Goal: Task Accomplishment & Management: Manage account settings

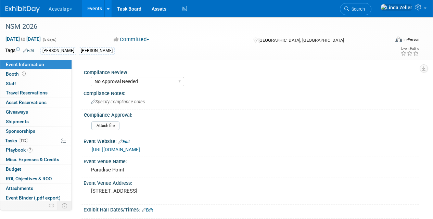
select select "No Approval Needed"
select select "Misc. Company Functions"
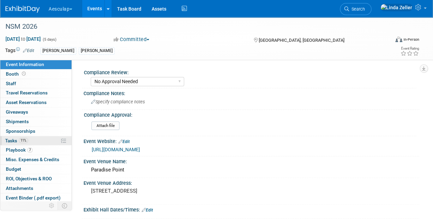
click at [17, 140] on span "Tasks 11%" at bounding box center [16, 140] width 23 height 5
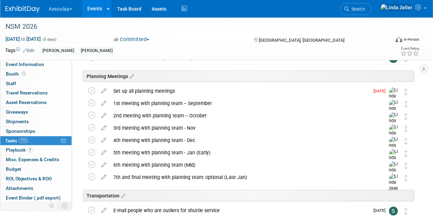
scroll to position [821, 0]
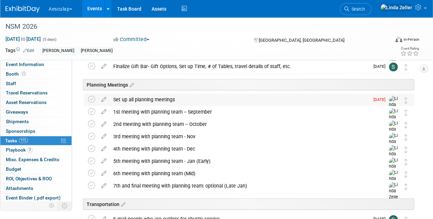
click at [121, 100] on div "Set up all planning meetings" at bounding box center [239, 100] width 259 height 12
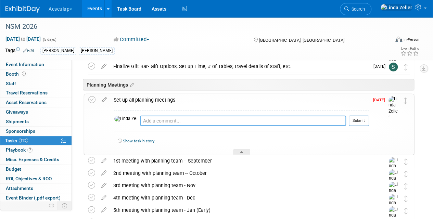
click at [140, 121] on textarea at bounding box center [243, 121] width 206 height 10
type textarea "8/18 done"
click at [355, 118] on button "Submit" at bounding box center [359, 121] width 20 height 10
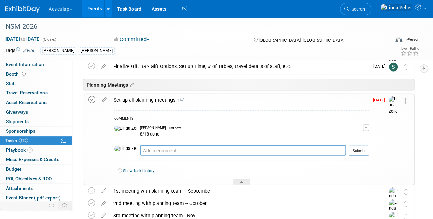
click at [94, 98] on icon at bounding box center [91, 99] width 7 height 7
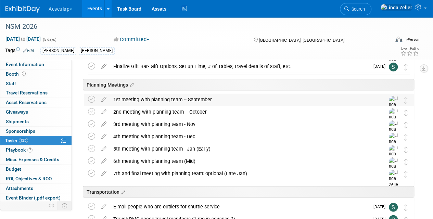
click at [133, 99] on div "1st meeting with planning team -- September" at bounding box center [242, 100] width 265 height 12
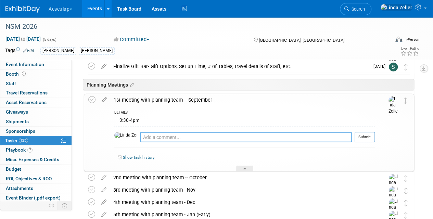
click at [140, 137] on textarea at bounding box center [246, 137] width 212 height 10
click at [103, 100] on icon at bounding box center [104, 98] width 12 height 9
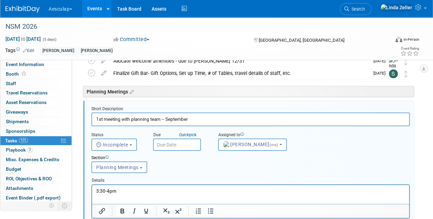
scroll to position [0, 0]
drag, startPoint x: 118, startPoint y: 192, endPoint x: 9, endPoint y: 170, distance: 110.9
click at [92, 185] on html "3:30-4pm" at bounding box center [250, 189] width 317 height 9
click at [125, 188] on p "[DATE] 3-4pm" at bounding box center [250, 191] width 309 height 7
click at [166, 119] on input "1st meeting with planning team -- September" at bounding box center [250, 119] width 318 height 13
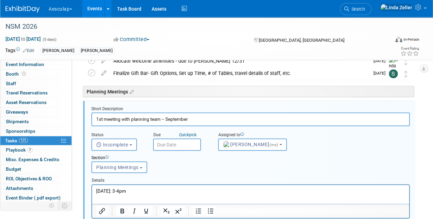
click at [190, 119] on input "1st meeting with planning team -- September" at bounding box center [250, 119] width 318 height 13
click at [166, 118] on input "1st meeting with planning team -- September" at bounding box center [250, 119] width 318 height 13
click at [203, 119] on input "1st meeting with planning team -- Thurs September" at bounding box center [250, 119] width 318 height 13
type input "1st meeting with planning team -- [DATE] 3-4p"
click at [174, 141] on input "text" at bounding box center [177, 145] width 48 height 12
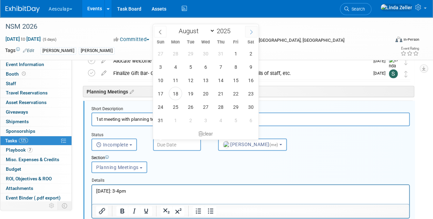
click at [249, 33] on icon at bounding box center [251, 32] width 5 height 5
select select "8"
click at [193, 53] on span "2" at bounding box center [190, 53] width 13 height 13
type input "[DATE]"
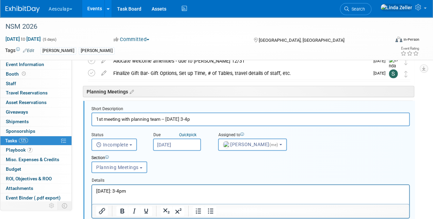
drag, startPoint x: 215, startPoint y: 120, endPoint x: 163, endPoint y: 118, distance: 52.0
click at [163, 118] on input "1st meeting with planning team -- [DATE] 3-4p" at bounding box center [250, 119] width 318 height 13
drag, startPoint x: 138, startPoint y: 190, endPoint x: 178, endPoint y: 371, distance: 185.6
click at [92, 187] on html "[DATE]: 3-4pm" at bounding box center [250, 189] width 317 height 9
click at [168, 123] on input "1st meeting with planning team" at bounding box center [250, 119] width 318 height 13
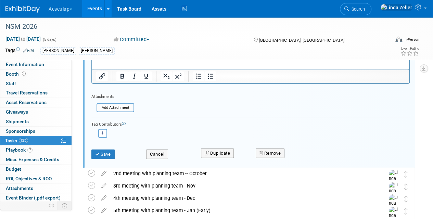
scroll to position [951, 0]
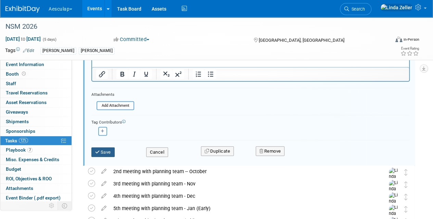
type input "1st meeting with planning team - September"
click at [107, 151] on button "Save" at bounding box center [102, 153] width 23 height 10
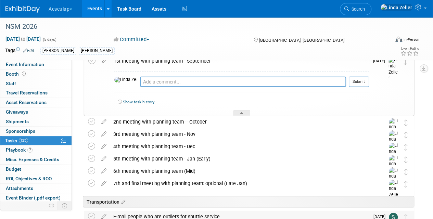
scroll to position [849, 0]
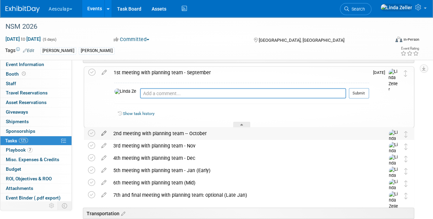
click at [103, 133] on icon at bounding box center [104, 132] width 12 height 9
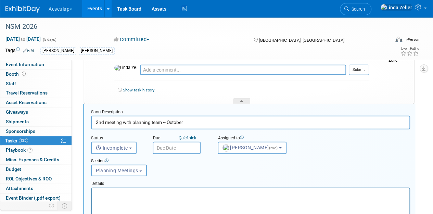
scroll to position [875, 0]
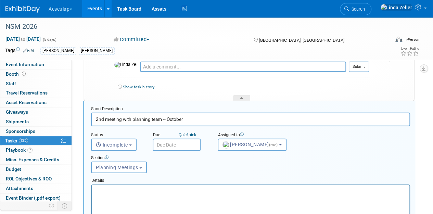
click at [172, 143] on input "text" at bounding box center [177, 145] width 48 height 12
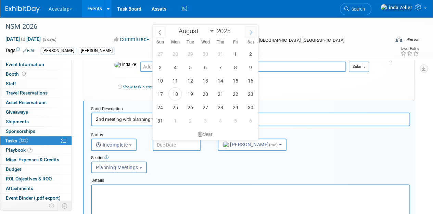
click at [254, 28] on span at bounding box center [251, 32] width 12 height 12
click at [251, 31] on icon at bounding box center [251, 32] width 2 height 4
select select "9"
click at [219, 52] on span "2" at bounding box center [220, 53] width 13 height 13
type input "[DATE]"
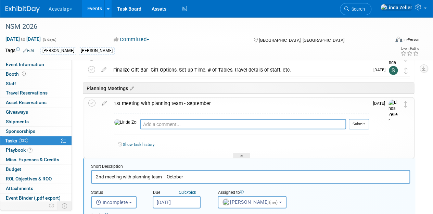
scroll to position [807, 0]
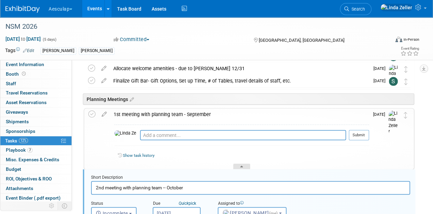
click at [241, 165] on div at bounding box center [241, 167] width 17 height 6
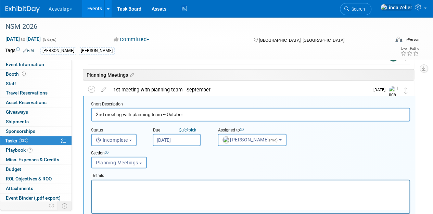
scroll to position [841, 0]
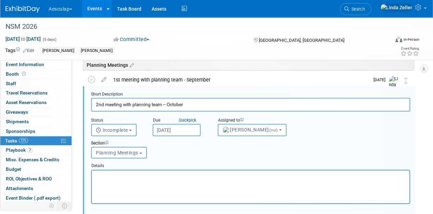
click at [116, 176] on p "Rich Text Area. Press ALT-0 for help." at bounding box center [251, 176] width 310 height 7
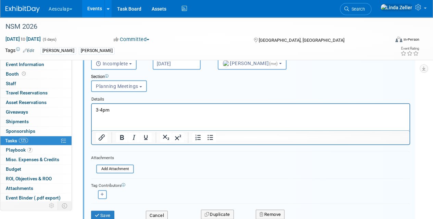
scroll to position [910, 0]
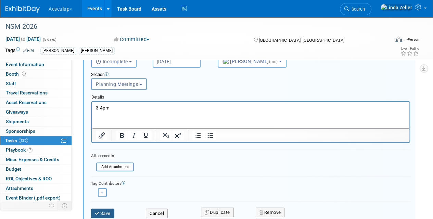
click at [108, 213] on button "Save" at bounding box center [102, 214] width 23 height 10
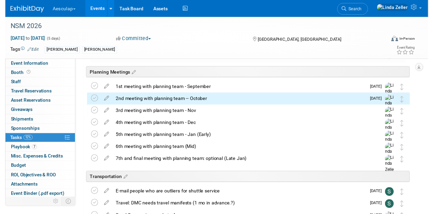
scroll to position [807, 0]
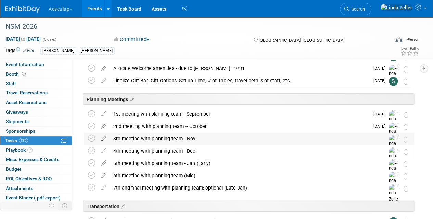
click at [103, 139] on icon at bounding box center [104, 137] width 12 height 9
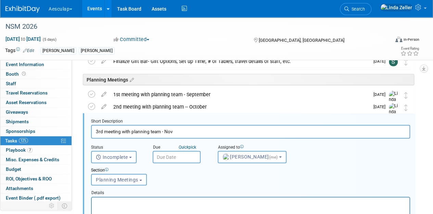
scroll to position [839, 0]
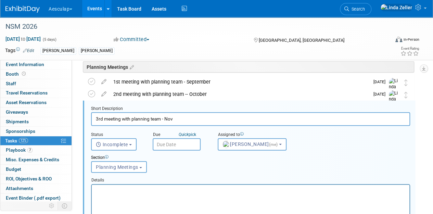
click at [176, 143] on input "text" at bounding box center [177, 144] width 48 height 12
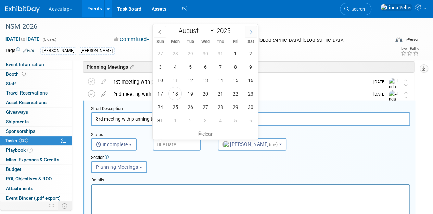
click at [248, 28] on span at bounding box center [251, 32] width 12 height 12
select select "10"
click at [208, 66] on span "5" at bounding box center [204, 66] width 13 height 13
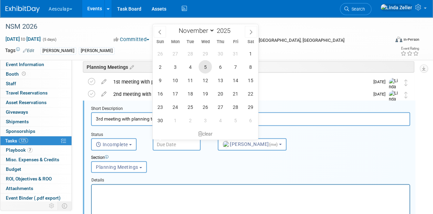
type input "[DATE]"
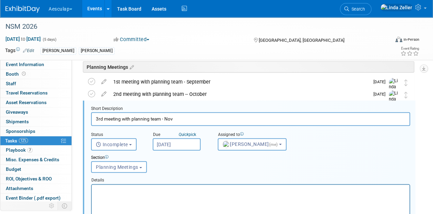
click at [119, 188] on p "Rich Text Area. Press ALT-0 for help." at bounding box center [251, 190] width 310 height 7
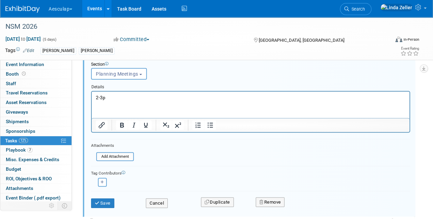
scroll to position [942, 0]
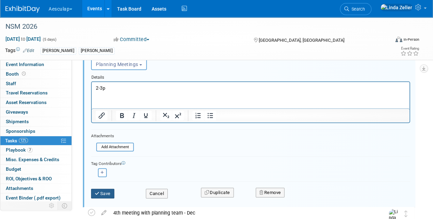
click at [110, 192] on button "Save" at bounding box center [102, 194] width 23 height 10
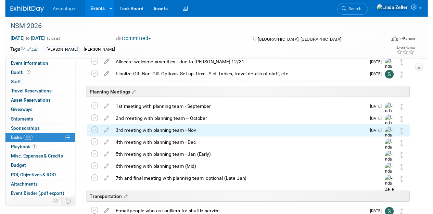
scroll to position [805, 0]
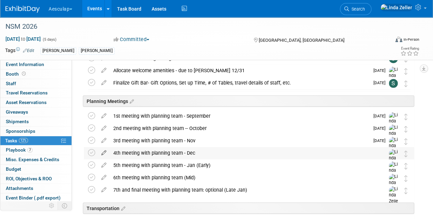
click at [103, 152] on icon at bounding box center [104, 151] width 12 height 9
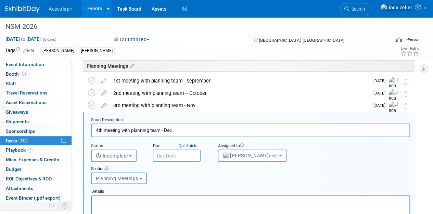
scroll to position [851, 0]
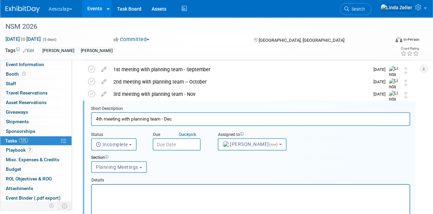
click at [114, 188] on p "Rich Text Area. Press ALT-0 for help." at bounding box center [251, 190] width 310 height 7
click at [164, 143] on input "text" at bounding box center [177, 144] width 48 height 12
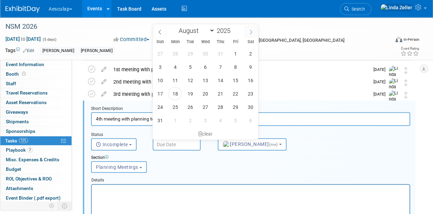
click at [253, 34] on icon at bounding box center [250, 32] width 5 height 5
select select "11"
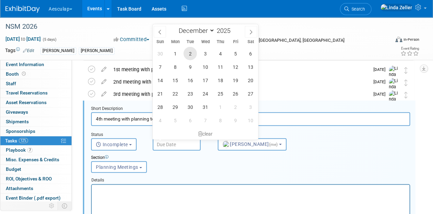
click at [190, 51] on span "2" at bounding box center [189, 53] width 13 height 13
type input "[DATE]"
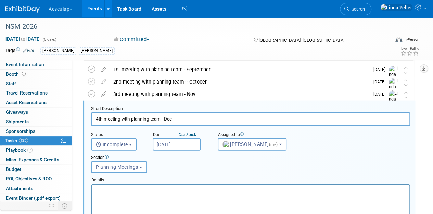
click at [114, 190] on p "Rich Text Area. Press ALT-0 for help." at bounding box center [251, 190] width 310 height 7
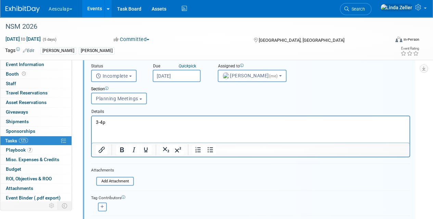
scroll to position [988, 0]
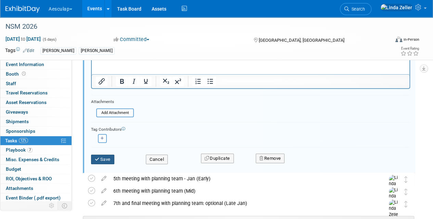
click at [99, 157] on icon "submit" at bounding box center [97, 159] width 5 height 4
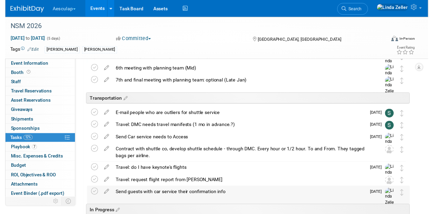
scroll to position [851, 0]
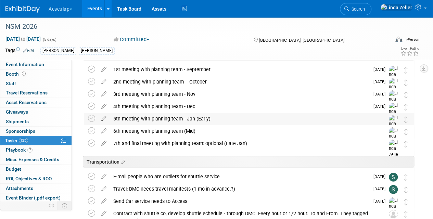
click at [103, 118] on icon at bounding box center [104, 117] width 12 height 9
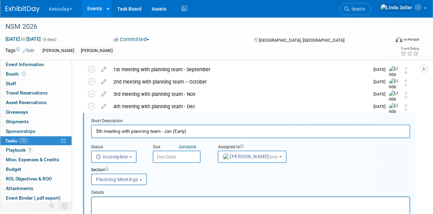
scroll to position [864, 0]
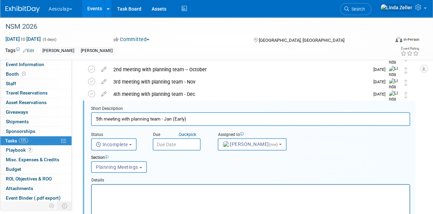
click at [190, 116] on input "5th meeting with planning team - Jan (Early)" at bounding box center [250, 118] width 319 height 13
type input "5th meeting with planning team - Jan"
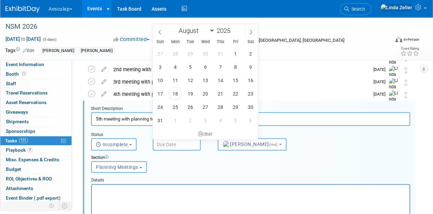
click at [159, 143] on input "text" at bounding box center [177, 144] width 48 height 12
drag, startPoint x: 203, startPoint y: 67, endPoint x: 184, endPoint y: 54, distance: 22.6
click at [184, 54] on div "27 28 29 30 31 1 2 3 4 5 6 7 8 9 10 11 12 13 14 15 16 17 18 19 20 21 22 23 24 2…" at bounding box center [205, 87] width 105 height 80
click at [248, 33] on span at bounding box center [251, 32] width 12 height 12
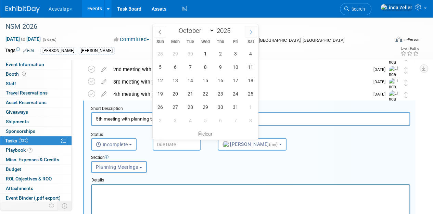
click at [248, 33] on span at bounding box center [251, 32] width 12 height 12
select select "11"
click at [248, 33] on span at bounding box center [251, 32] width 12 height 12
type input "2026"
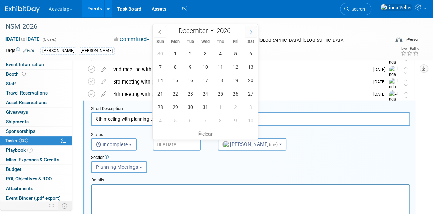
select select "0"
click at [190, 66] on span "6" at bounding box center [189, 66] width 13 height 13
type input "[DATE]"
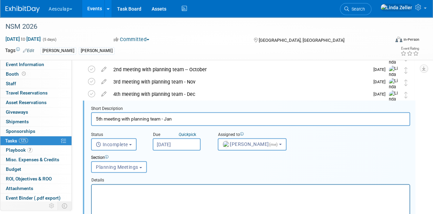
click at [102, 190] on p "Rich Text Area. Press ALT-0 for help." at bounding box center [251, 190] width 310 height 7
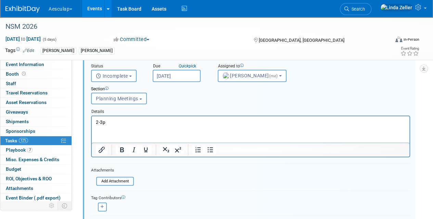
scroll to position [1001, 0]
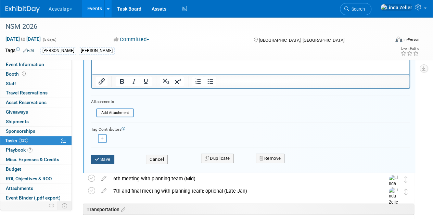
click at [104, 158] on button "Save" at bounding box center [102, 160] width 23 height 10
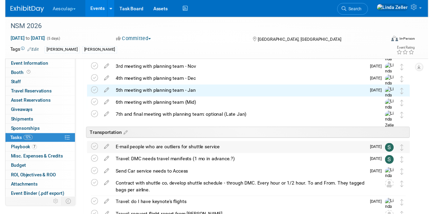
scroll to position [864, 0]
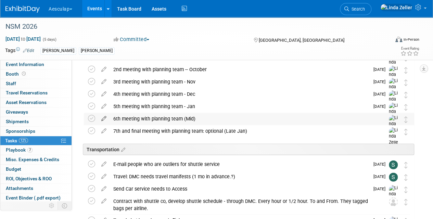
click at [103, 118] on icon at bounding box center [104, 117] width 12 height 9
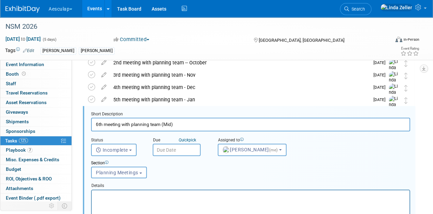
scroll to position [876, 0]
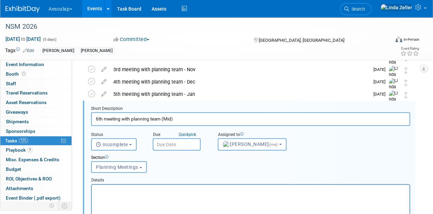
click at [174, 117] on input "6th meeting with planning team (Mid)" at bounding box center [250, 118] width 319 height 13
type input "6th meeting with planning team - Feb #1"
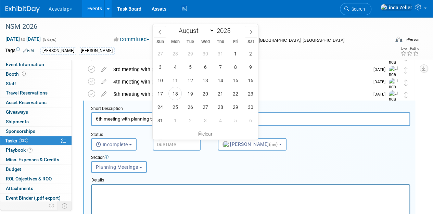
click at [182, 143] on input "text" at bounding box center [177, 144] width 48 height 12
click at [251, 30] on icon at bounding box center [250, 32] width 5 height 5
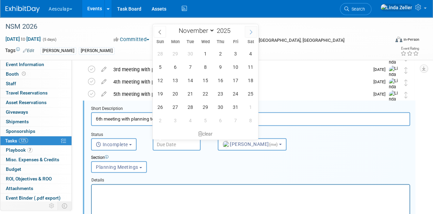
select select "11"
click at [251, 30] on icon at bounding box center [250, 32] width 5 height 5
type input "2026"
click at [251, 30] on icon at bounding box center [250, 32] width 5 height 5
select select "1"
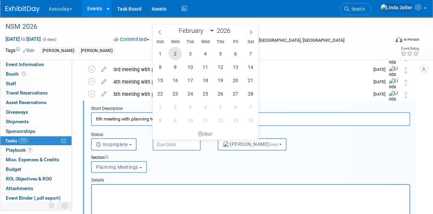
click at [173, 52] on span "2" at bounding box center [174, 53] width 13 height 13
type input "[DATE]"
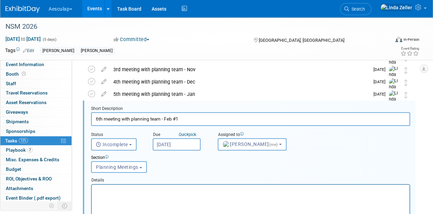
click at [120, 189] on p "Rich Text Area. Press ALT-0 for help." at bounding box center [251, 190] width 310 height 7
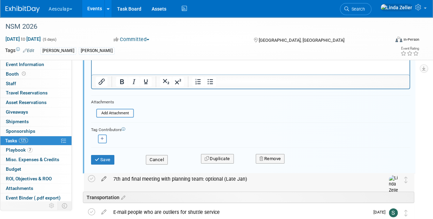
scroll to position [1013, 0]
click at [104, 159] on button "Save" at bounding box center [102, 160] width 23 height 10
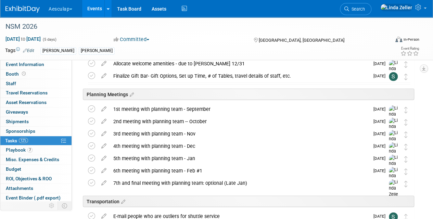
scroll to position [808, 0]
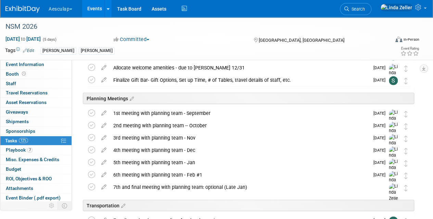
click at [162, 161] on div "5th meeting with planning team - Jan" at bounding box center [239, 163] width 259 height 12
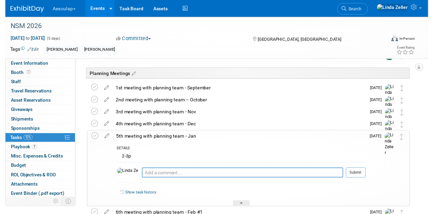
scroll to position [842, 0]
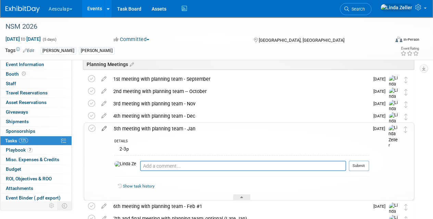
click at [104, 127] on icon at bounding box center [104, 127] width 12 height 9
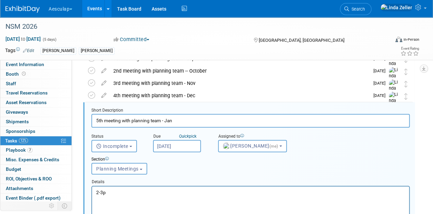
scroll to position [864, 0]
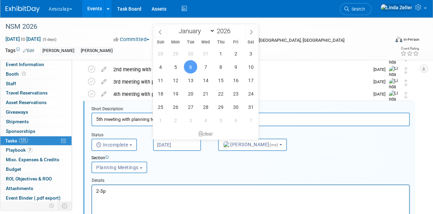
click at [175, 146] on input "[DATE]" at bounding box center [177, 145] width 48 height 12
click at [199, 157] on div "Section" at bounding box center [236, 158] width 291 height 7
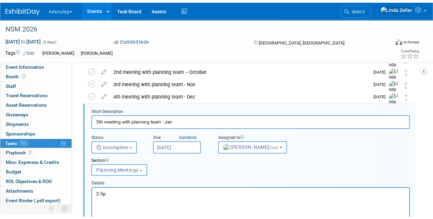
scroll to position [966, 0]
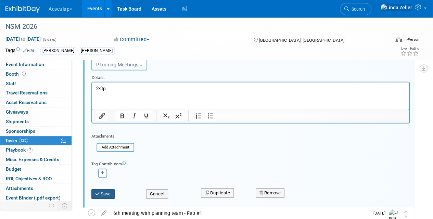
click at [106, 194] on button "Save" at bounding box center [102, 194] width 23 height 10
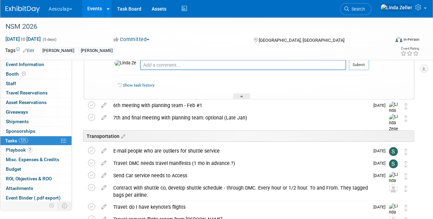
scroll to position [932, 0]
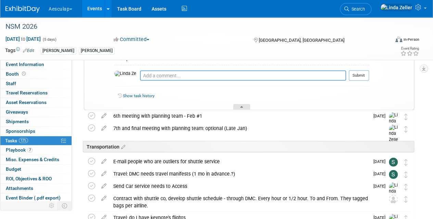
click at [233, 104] on div at bounding box center [241, 107] width 17 height 6
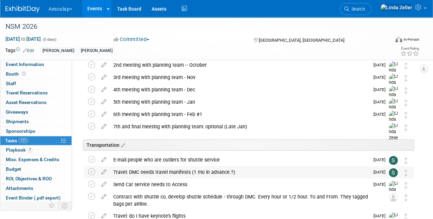
scroll to position [830, 0]
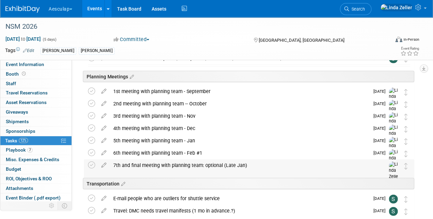
click at [144, 163] on div "7th and final meeting with planning team: optional (Late Jan)" at bounding box center [242, 165] width 265 height 12
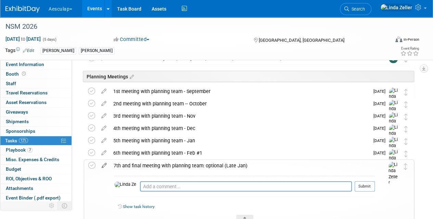
click at [105, 164] on icon at bounding box center [104, 164] width 12 height 9
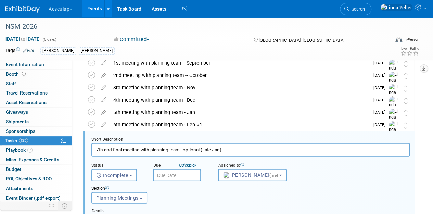
scroll to position [0, 0]
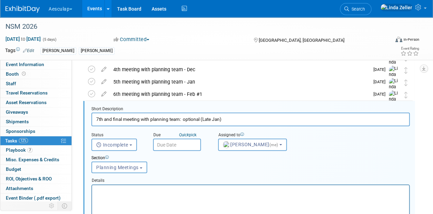
drag, startPoint x: 221, startPoint y: 118, endPoint x: 204, endPoint y: 120, distance: 18.0
click at [204, 120] on input "7th and final meeting with planning team: optional (Late Jan)" at bounding box center [250, 119] width 318 height 13
click at [220, 119] on input "7th and final meeting with planning team: optional (Feb #2)" at bounding box center [250, 119] width 318 height 13
type input "7th and final meeting with planning team: optional (Feb #2) Q&A"
click at [162, 144] on input "text" at bounding box center [177, 145] width 48 height 12
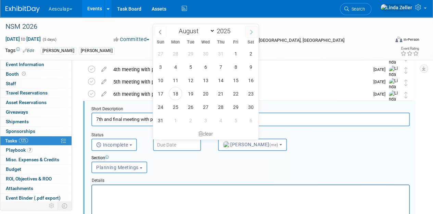
click at [250, 31] on icon at bounding box center [251, 32] width 5 height 5
select select "11"
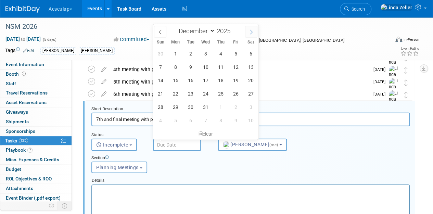
click at [250, 31] on icon at bounding box center [251, 32] width 5 height 5
type input "2026"
click at [250, 31] on icon at bounding box center [251, 32] width 5 height 5
select select "1"
click at [192, 67] on span "10" at bounding box center [190, 66] width 13 height 13
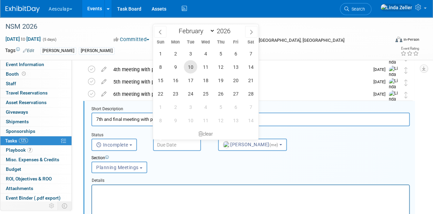
type input "[DATE]"
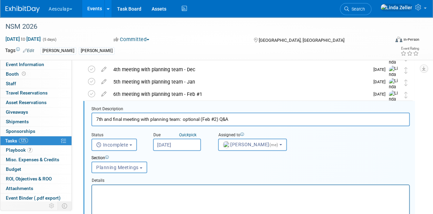
click at [134, 193] on p "Rich Text Area. Press ALT-0 for help." at bounding box center [250, 191] width 309 height 7
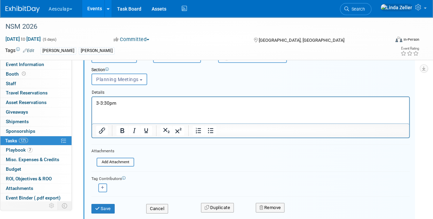
scroll to position [991, 0]
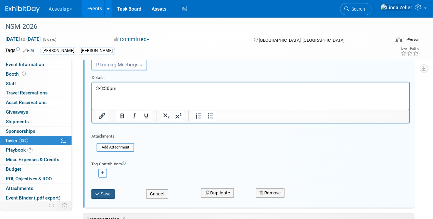
click at [103, 192] on button "Save" at bounding box center [102, 194] width 23 height 10
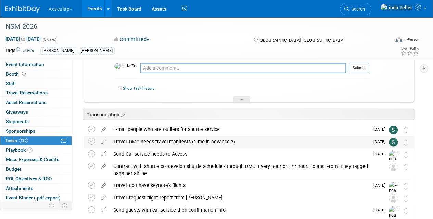
scroll to position [888, 0]
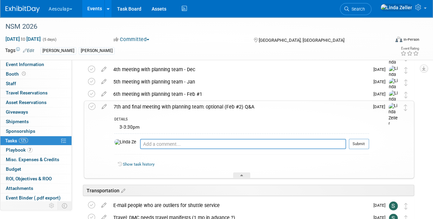
click at [235, 170] on div "Show task history" at bounding box center [241, 165] width 255 height 15
click at [234, 172] on div at bounding box center [241, 175] width 17 height 6
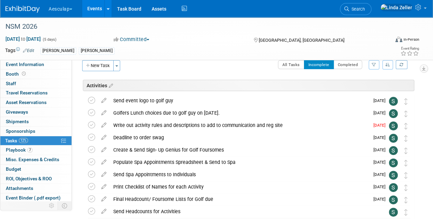
scroll to position [0, 0]
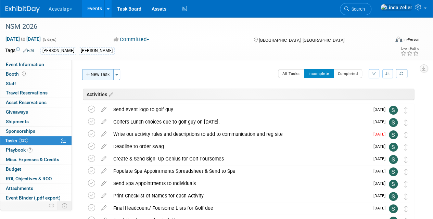
click at [99, 77] on button "New Task" at bounding box center [97, 74] width 31 height 11
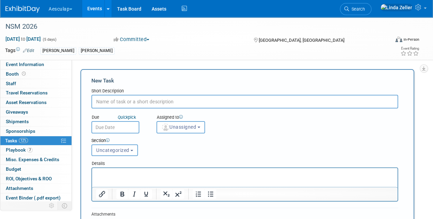
click at [108, 101] on input "text" at bounding box center [244, 102] width 307 height 14
type input "Post event planning meeting"
click at [115, 128] on input "text" at bounding box center [115, 127] width 48 height 12
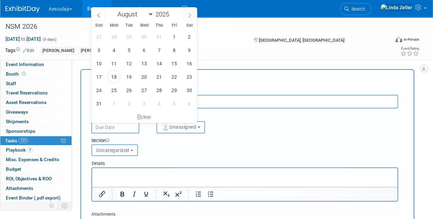
click at [190, 17] on icon at bounding box center [189, 15] width 5 height 5
select select "11"
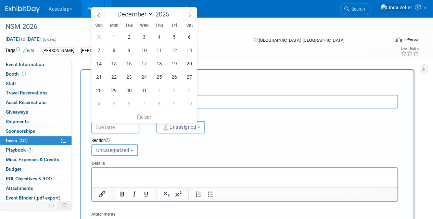
click at [190, 17] on icon at bounding box center [189, 15] width 5 height 5
type input "2026"
click at [190, 17] on icon at bounding box center [189, 15] width 5 height 5
select select "1"
click at [157, 77] on span "26" at bounding box center [158, 76] width 13 height 13
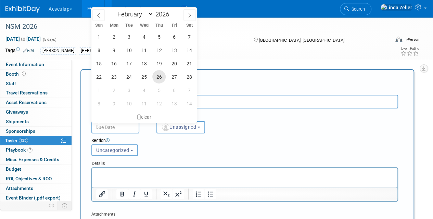
type input "[DATE]"
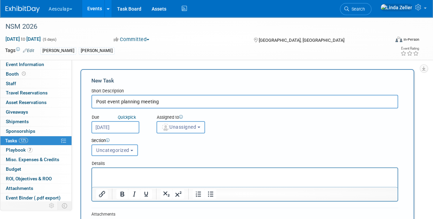
click at [169, 130] on button "Unassigned" at bounding box center [180, 127] width 49 height 12
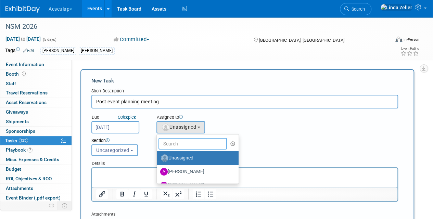
click at [185, 142] on input "text" at bounding box center [192, 144] width 68 height 12
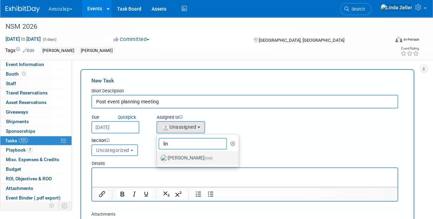
type input "lin"
click at [181, 158] on label "[PERSON_NAME] (me)" at bounding box center [196, 158] width 72 height 11
click at [158, 158] on input "[PERSON_NAME] (me)" at bounding box center [155, 157] width 4 height 4
select select "997af25e-71f2-407b-94d0-6444a5b8fc40"
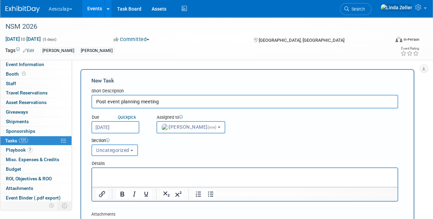
click at [105, 174] on p "Rich Text Area. Press ALT-0 for help." at bounding box center [244, 174] width 297 height 7
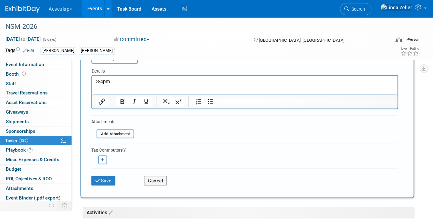
scroll to position [103, 0]
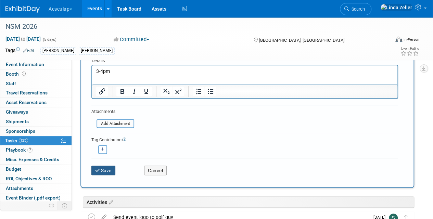
click at [109, 168] on button "Save" at bounding box center [103, 171] width 24 height 10
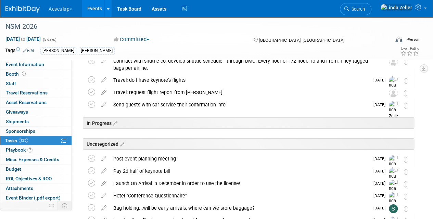
scroll to position [1001, 0]
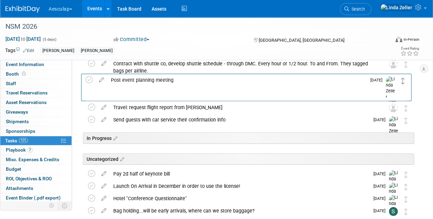
drag, startPoint x: 404, startPoint y: 160, endPoint x: 401, endPoint y: 79, distance: 81.2
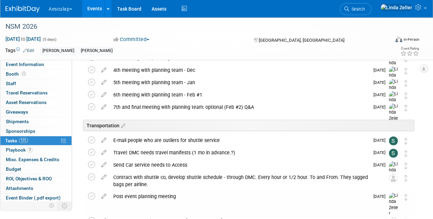
scroll to position [899, 0]
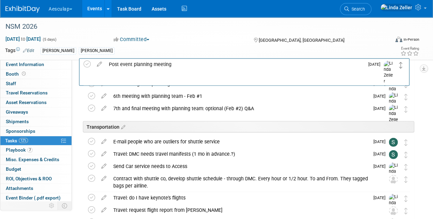
drag, startPoint x: 404, startPoint y: 185, endPoint x: 399, endPoint y: 64, distance: 121.2
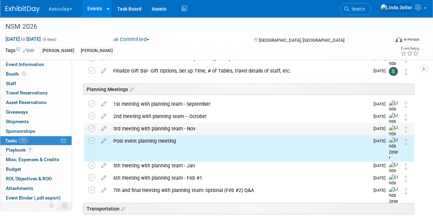
scroll to position [796, 0]
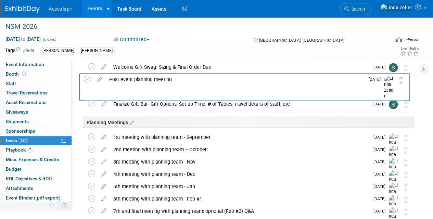
drag, startPoint x: 406, startPoint y: 163, endPoint x: 402, endPoint y: 81, distance: 82.6
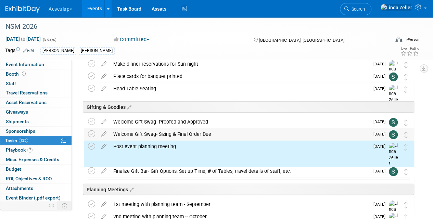
scroll to position [728, 0]
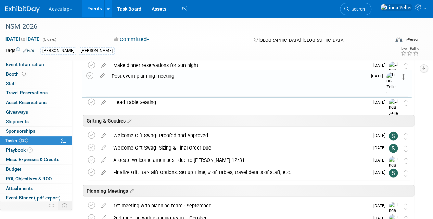
drag, startPoint x: 406, startPoint y: 151, endPoint x: 404, endPoint y: 79, distance: 71.6
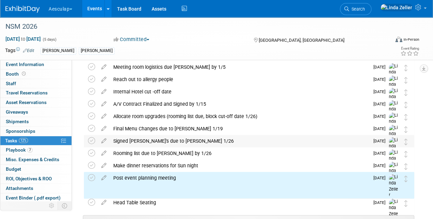
scroll to position [625, 0]
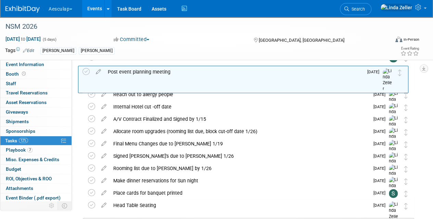
drag, startPoint x: 403, startPoint y: 181, endPoint x: 398, endPoint y: 72, distance: 109.0
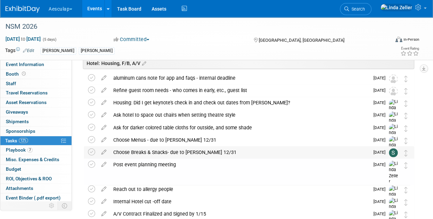
scroll to position [522, 0]
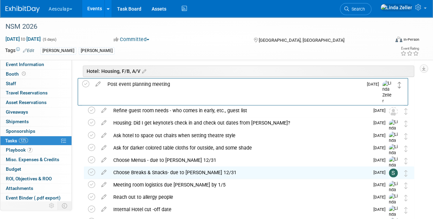
drag, startPoint x: 406, startPoint y: 176, endPoint x: 399, endPoint y: 88, distance: 87.8
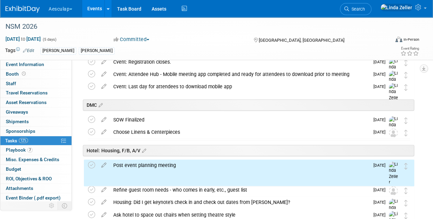
scroll to position [420, 0]
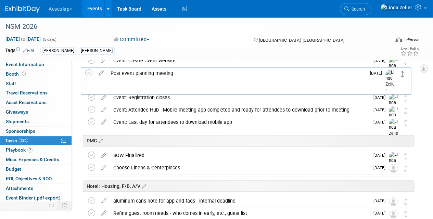
drag, startPoint x: 405, startPoint y: 189, endPoint x: 402, endPoint y: 74, distance: 115.4
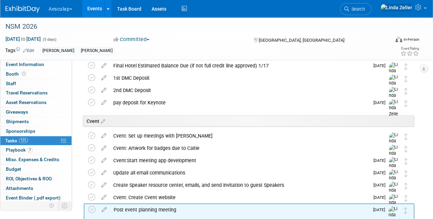
scroll to position [289, 0]
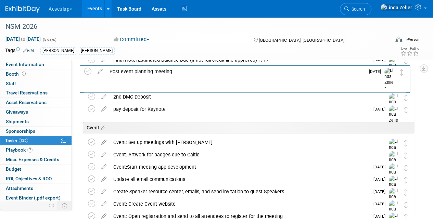
drag, startPoint x: 407, startPoint y: 211, endPoint x: 405, endPoint y: 77, distance: 133.8
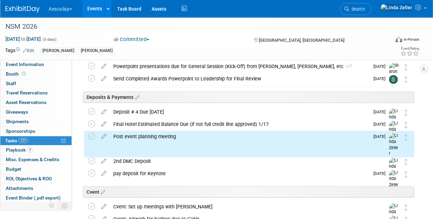
scroll to position [220, 0]
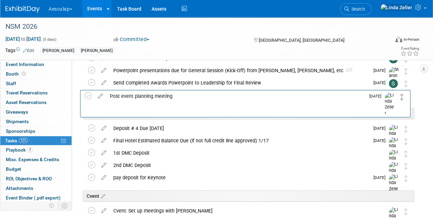
drag, startPoint x: 404, startPoint y: 141, endPoint x: 400, endPoint y: 97, distance: 44.3
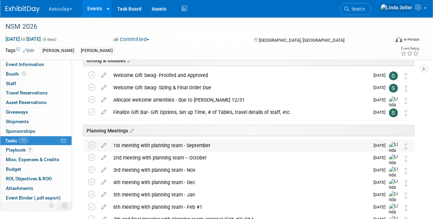
scroll to position [896, 0]
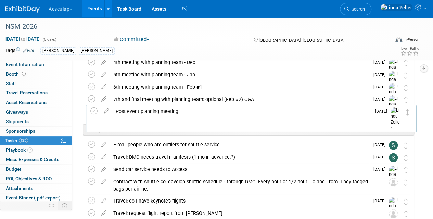
drag, startPoint x: 406, startPoint y: 75, endPoint x: 409, endPoint y: 118, distance: 42.5
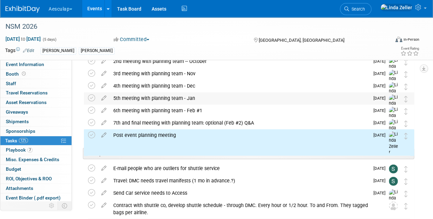
scroll to position [827, 0]
